Goal: Task Accomplishment & Management: Use online tool/utility

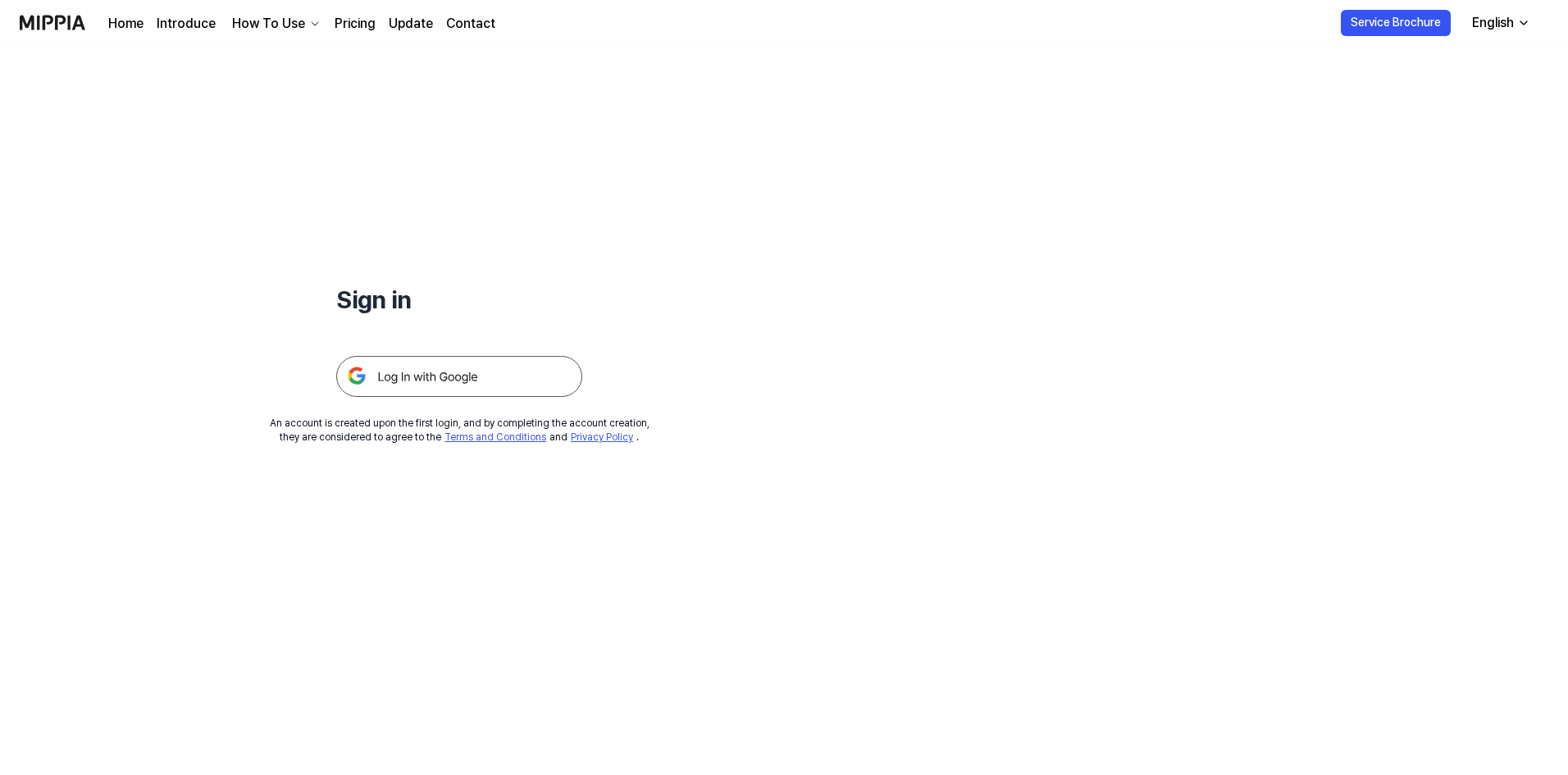
click at [472, 376] on img at bounding box center [459, 376] width 246 height 41
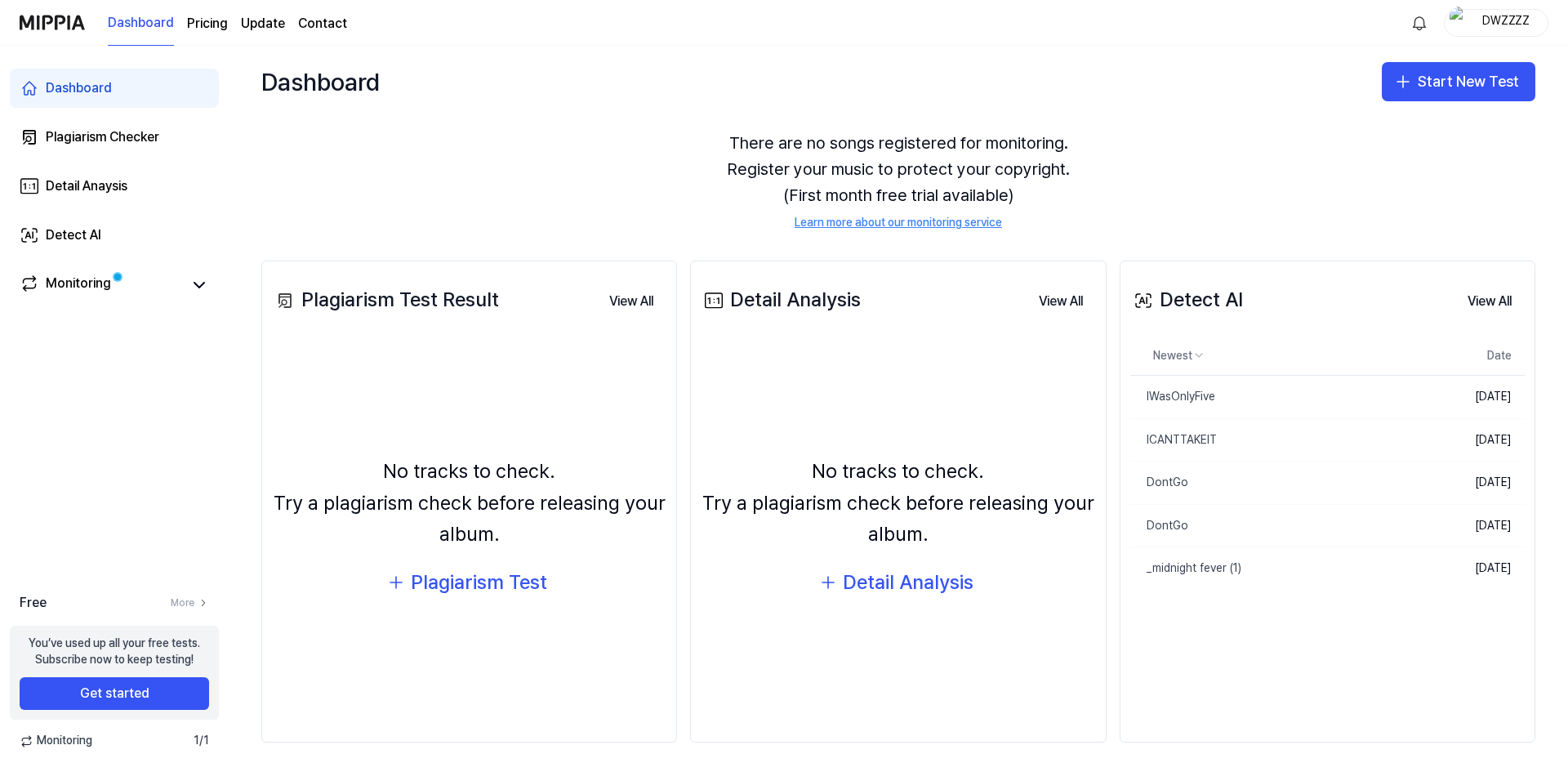
scroll to position [53, 0]
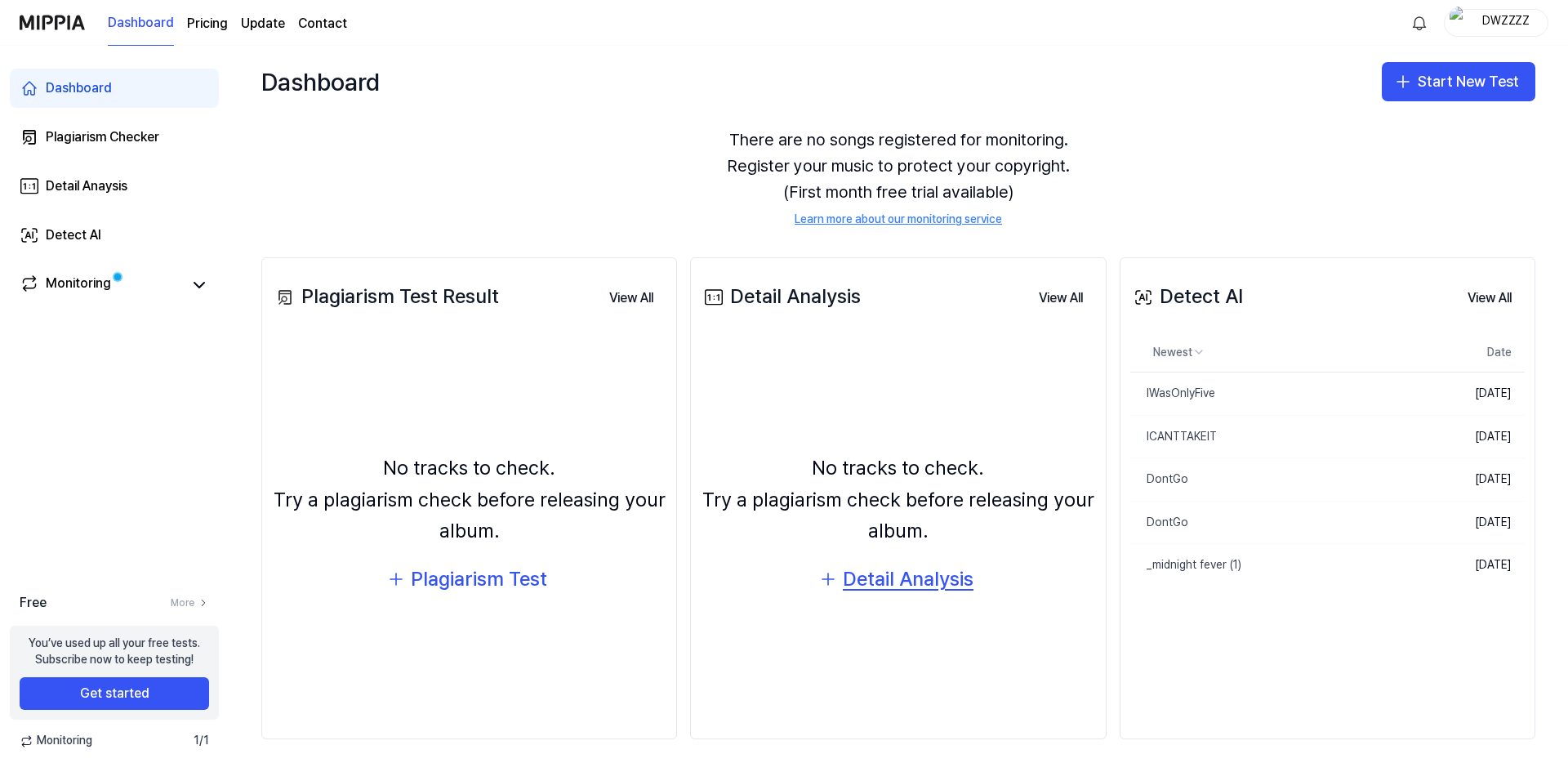
click at [894, 584] on div "Detail Analysis" at bounding box center [908, 579] width 130 height 31
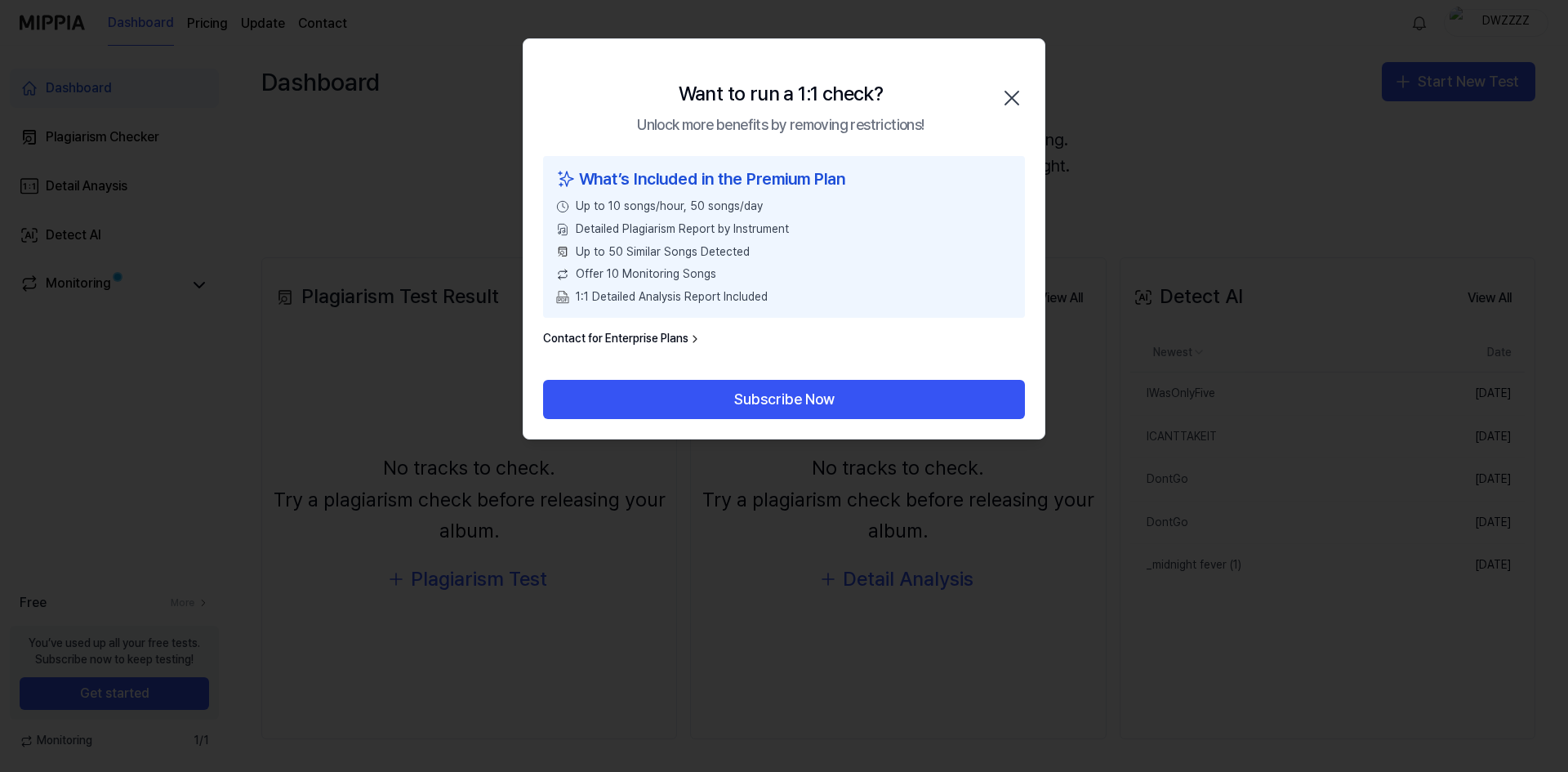
drag, startPoint x: 1014, startPoint y: 97, endPoint x: 998, endPoint y: 115, distance: 24.1
click at [1015, 97] on icon "button" at bounding box center [1012, 98] width 26 height 26
drag, startPoint x: 621, startPoint y: 202, endPoint x: 554, endPoint y: 193, distance: 67.6
